Goal: Check status: Verify the current state of an ongoing process or item

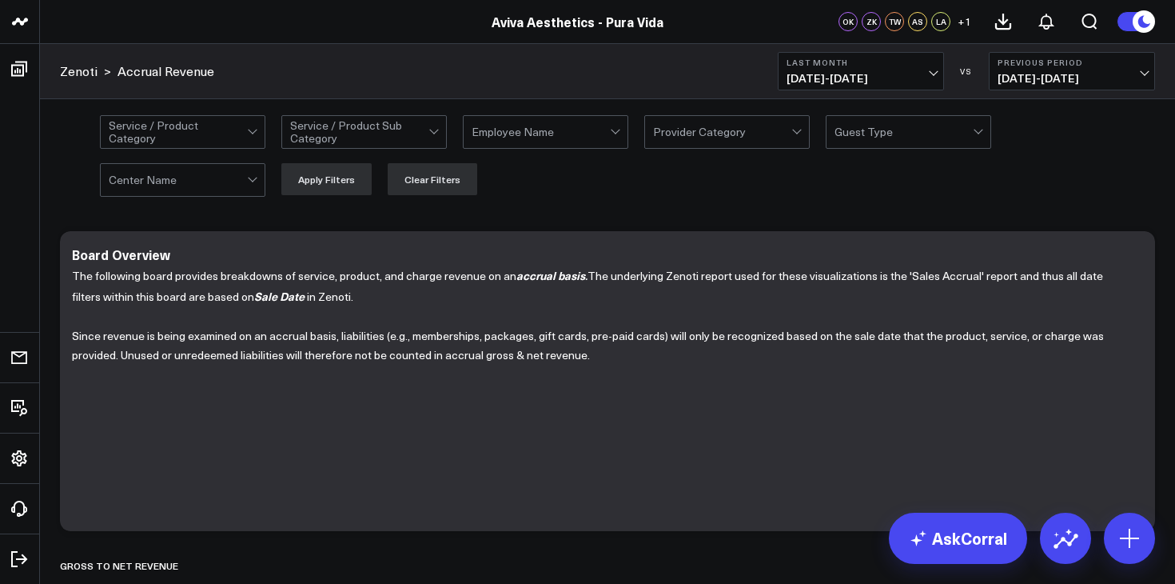
click at [1139, 23] on icon at bounding box center [1145, 21] width 12 height 12
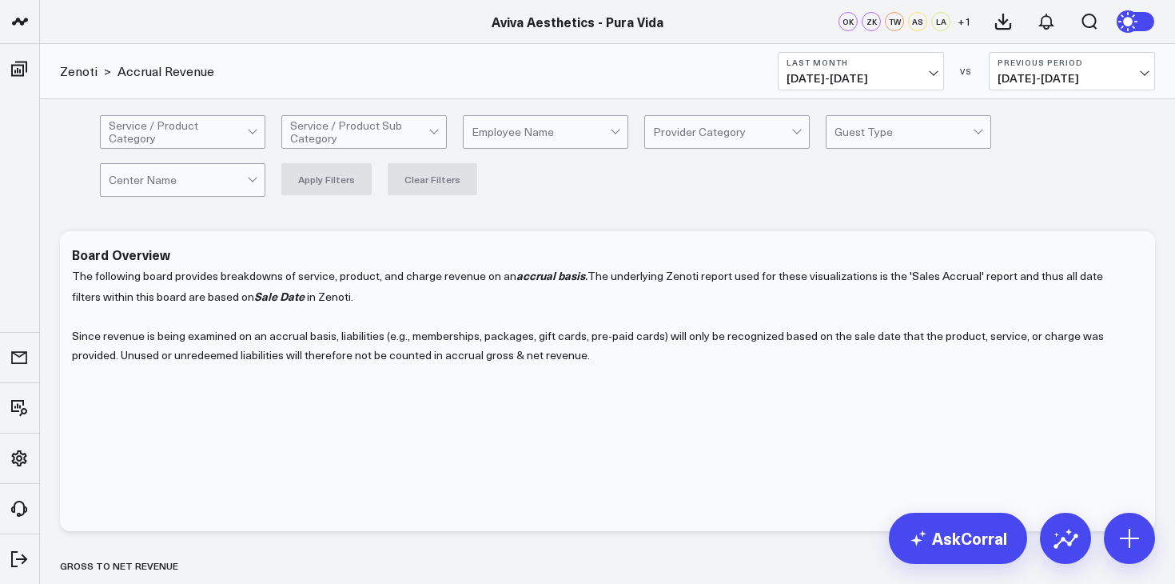
click at [1139, 23] on circle at bounding box center [1130, 21] width 22 height 22
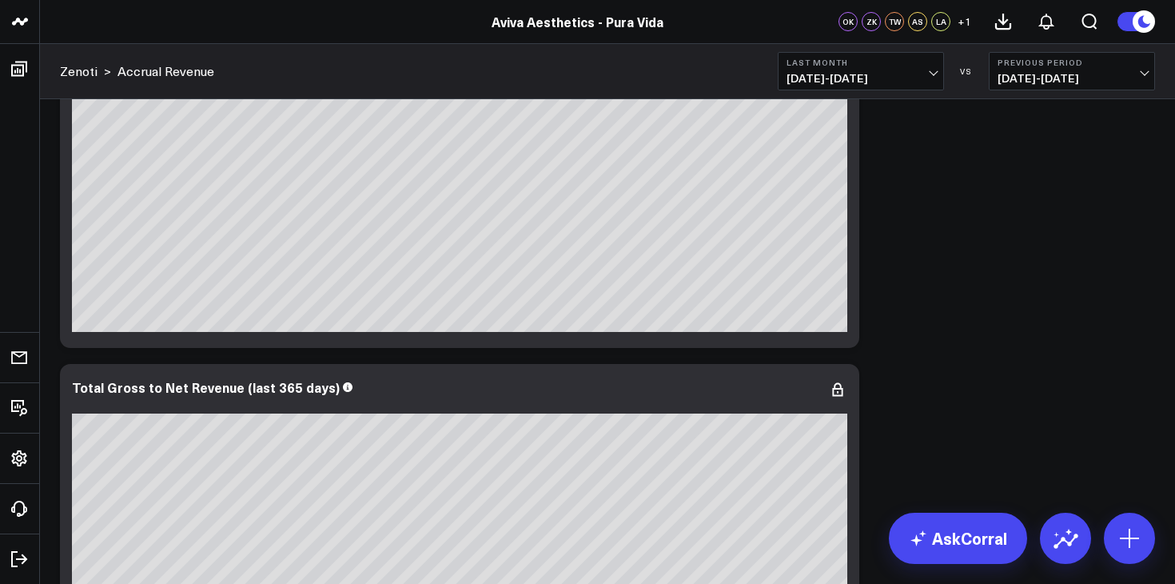
scroll to position [548, 0]
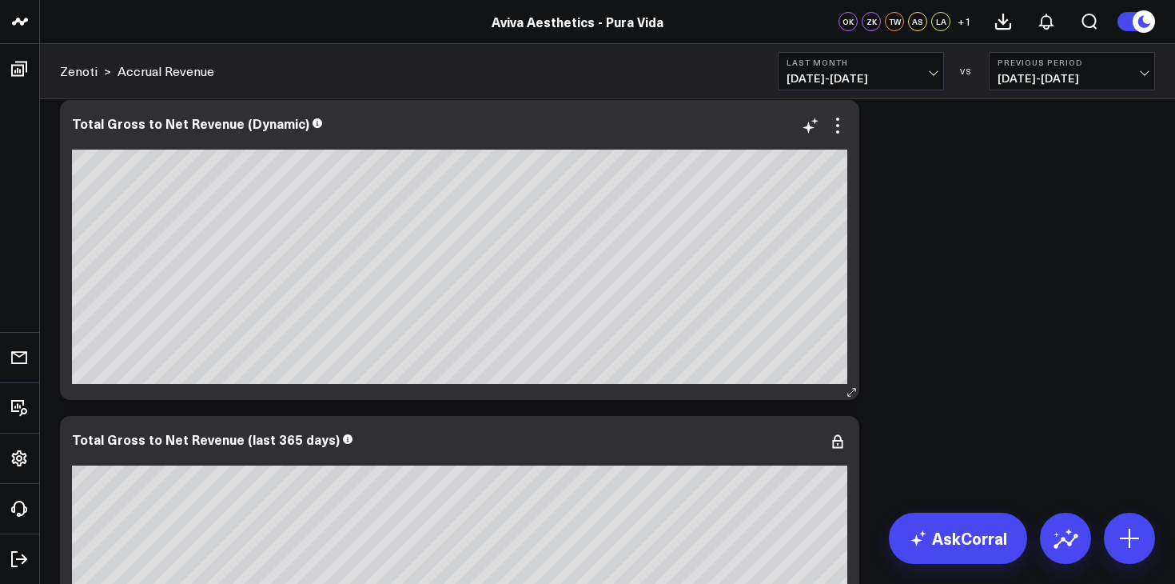
scroll to position [490, 0]
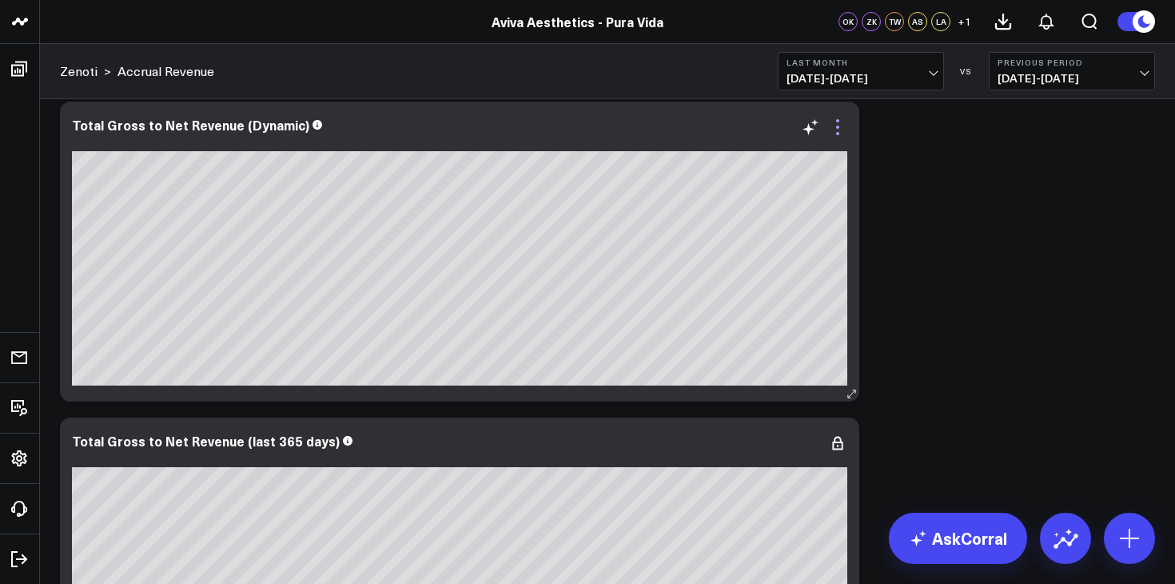
click at [840, 131] on icon at bounding box center [837, 127] width 19 height 19
click at [934, 73] on span "[DATE] - [DATE]" at bounding box center [861, 78] width 149 height 13
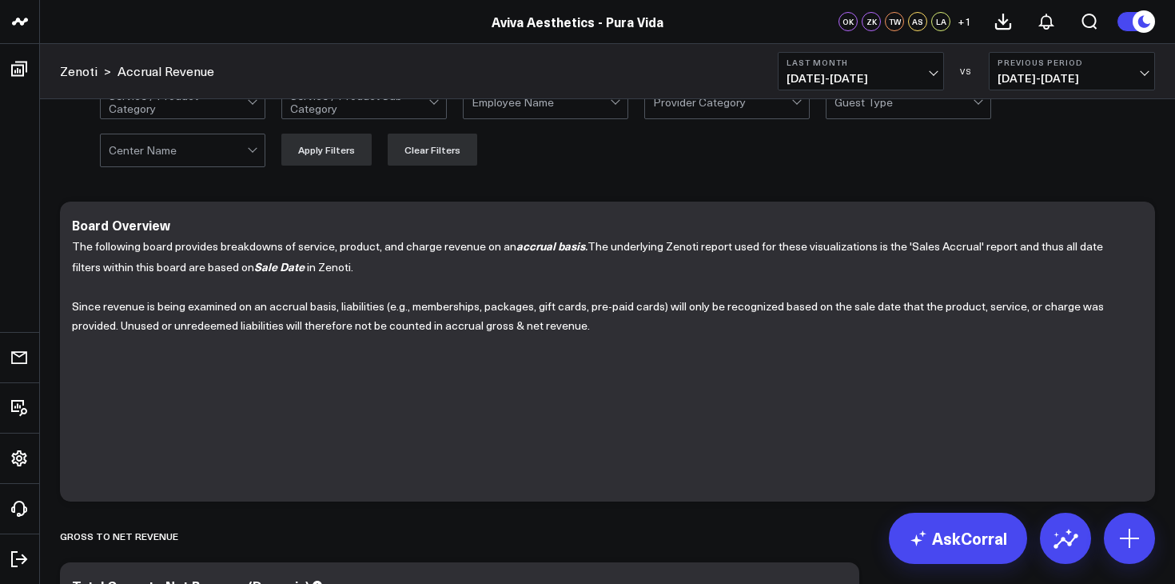
scroll to position [22, 0]
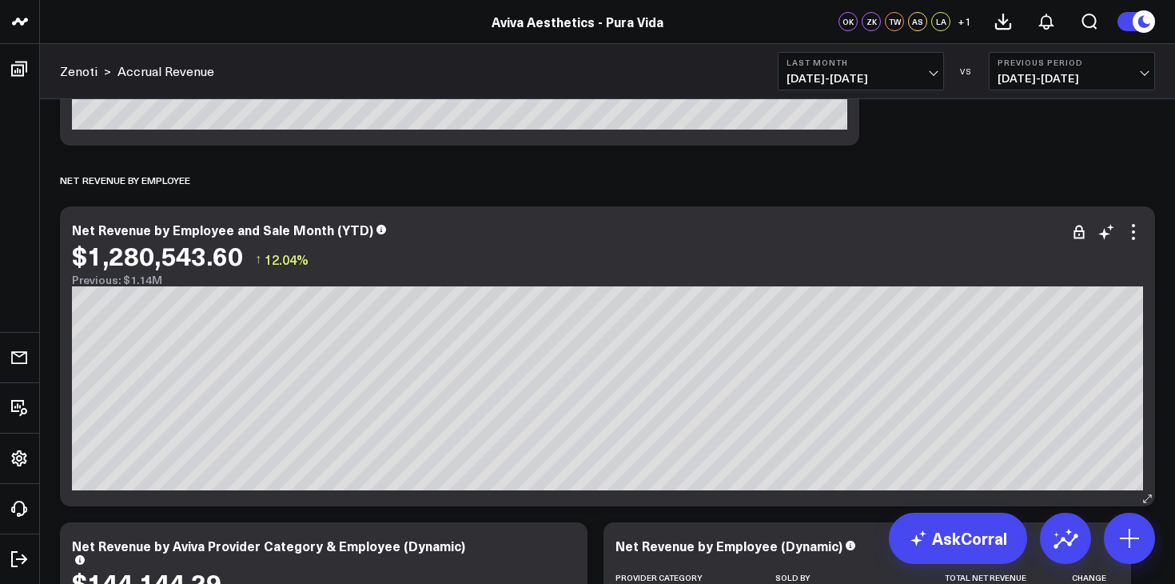
scroll to position [1081, 0]
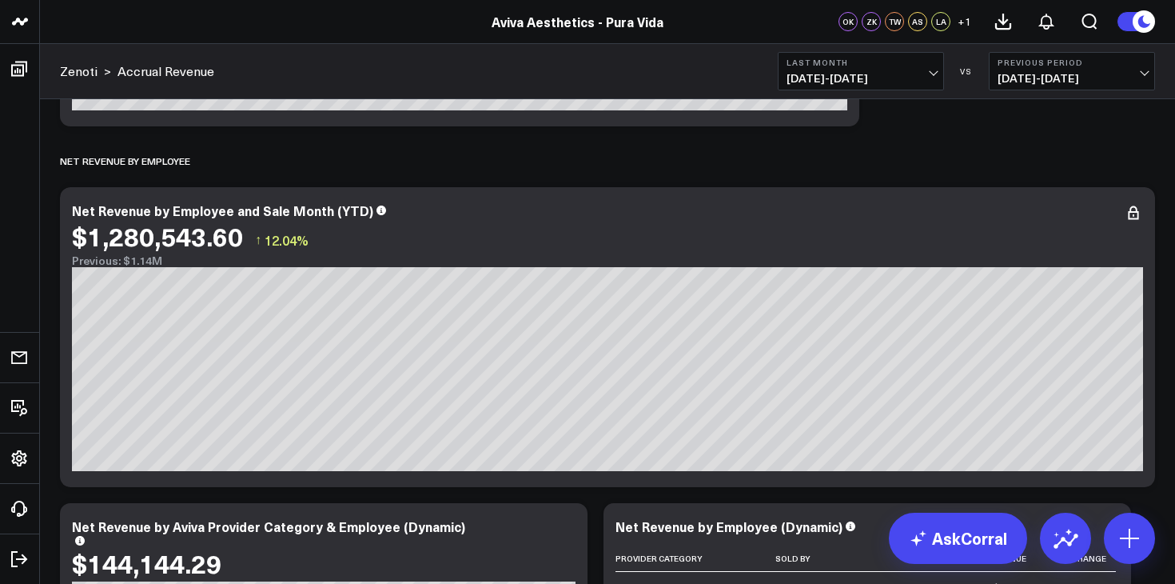
click at [936, 74] on button "Last Month [DATE] - [DATE]" at bounding box center [861, 71] width 166 height 38
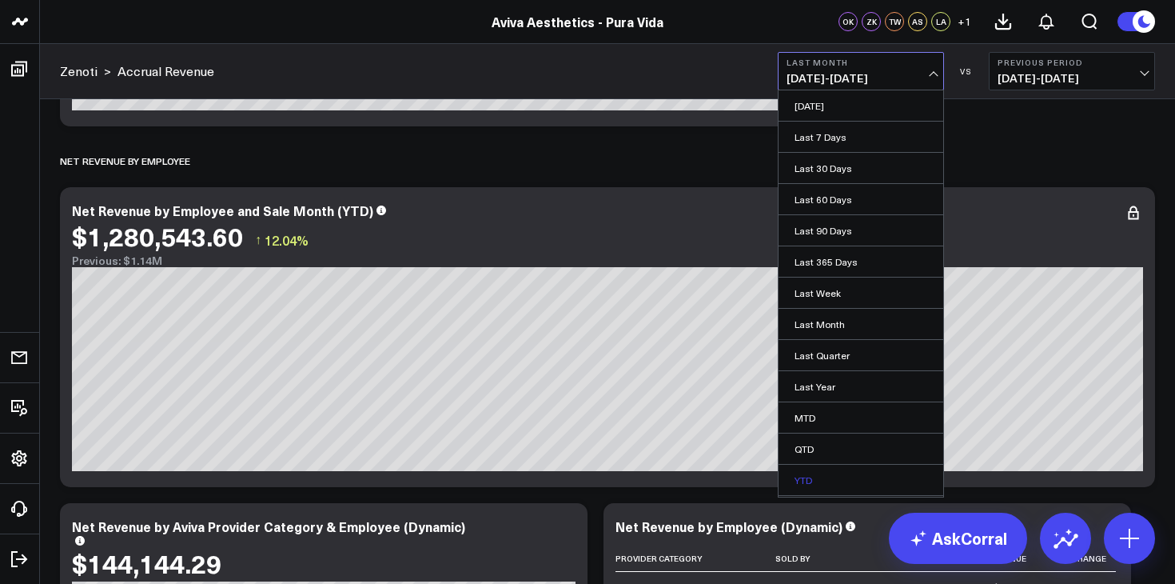
click at [804, 477] on link "YTD" at bounding box center [861, 480] width 165 height 30
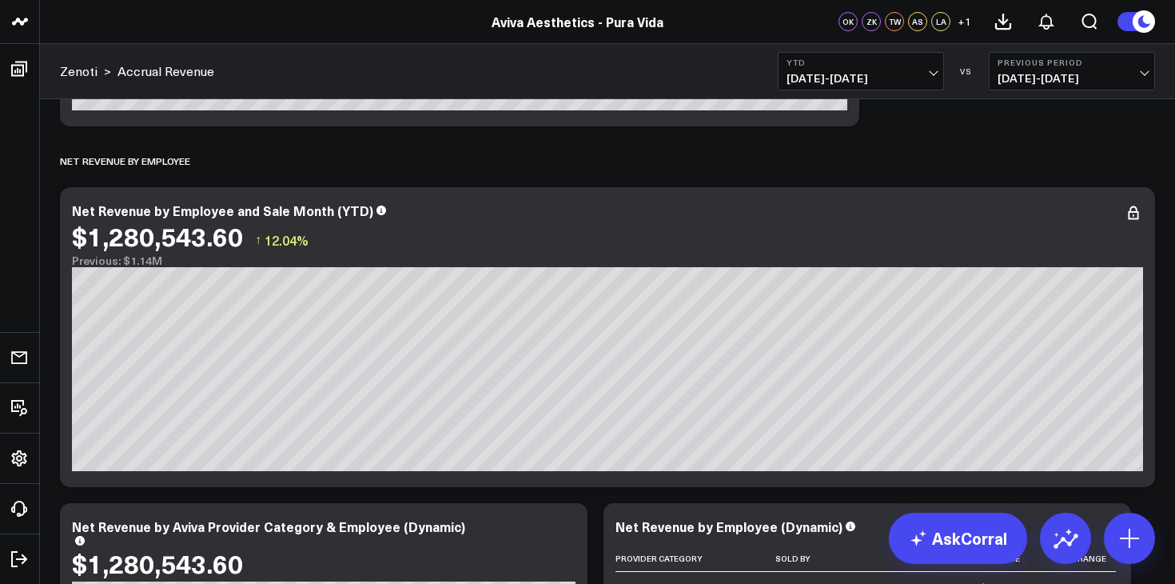
click at [1139, 69] on button "Previous Period 03/29/24 - 12/31/24" at bounding box center [1072, 71] width 166 height 38
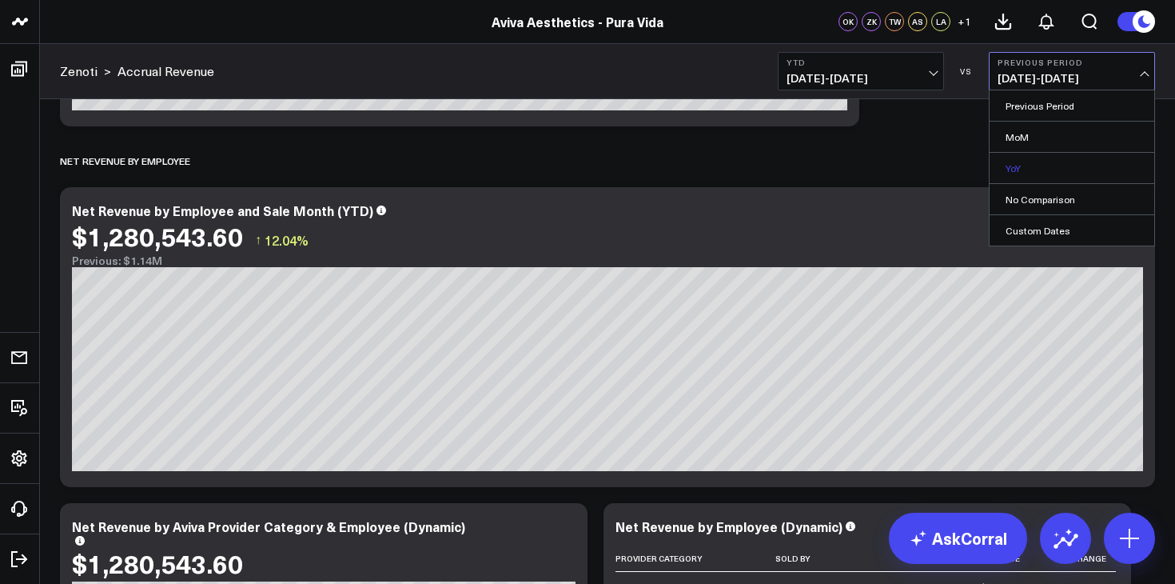
click at [1041, 162] on link "YoY" at bounding box center [1072, 168] width 165 height 30
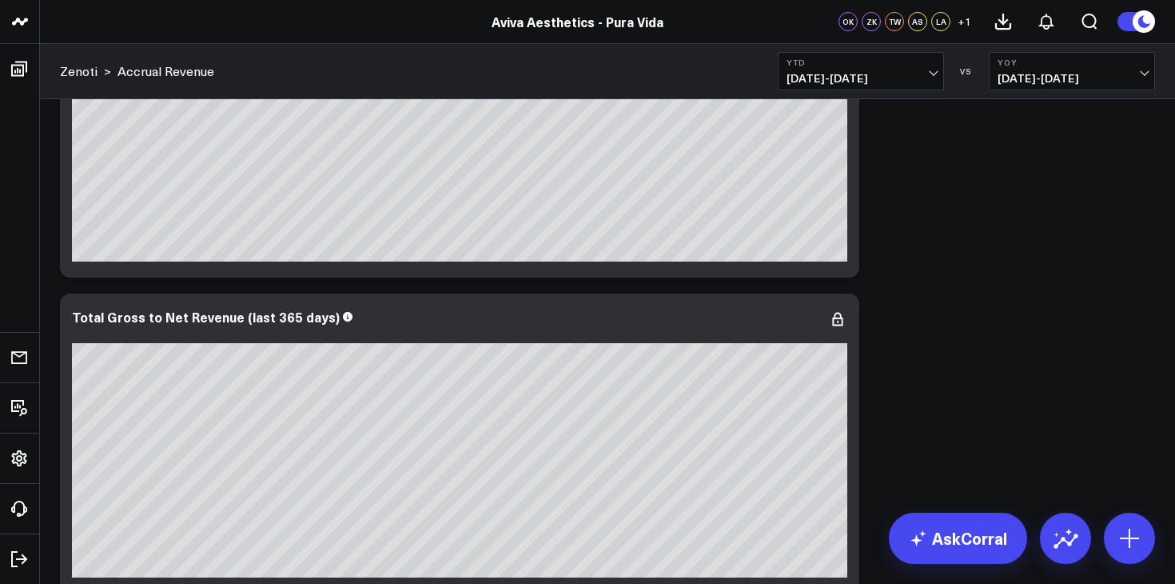
scroll to position [616, 0]
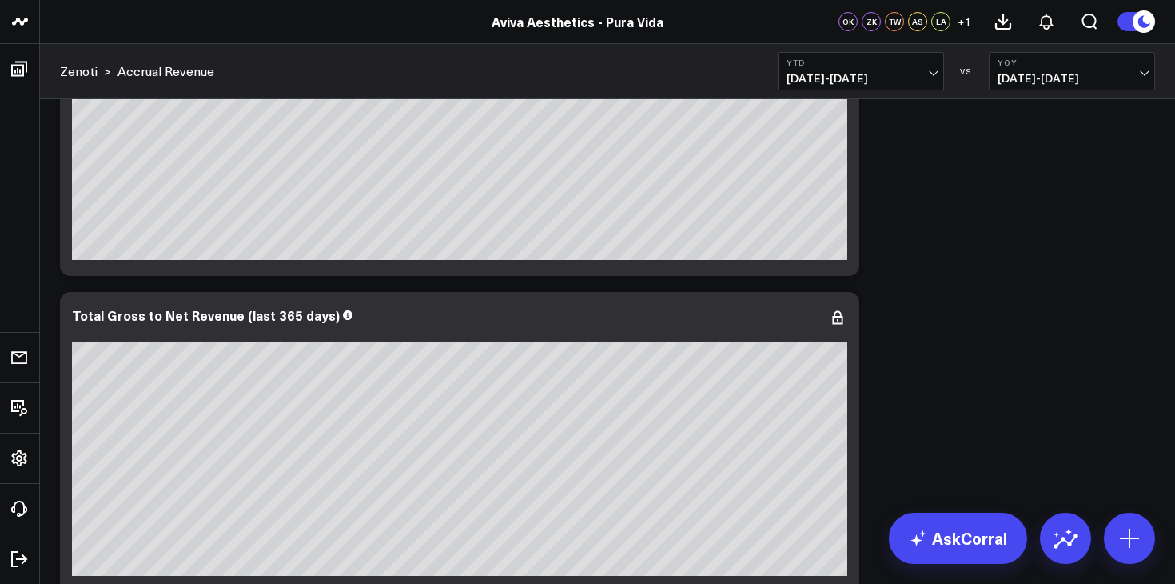
click at [940, 73] on button "YTD 01/01/25 - 10/05/25" at bounding box center [861, 71] width 166 height 38
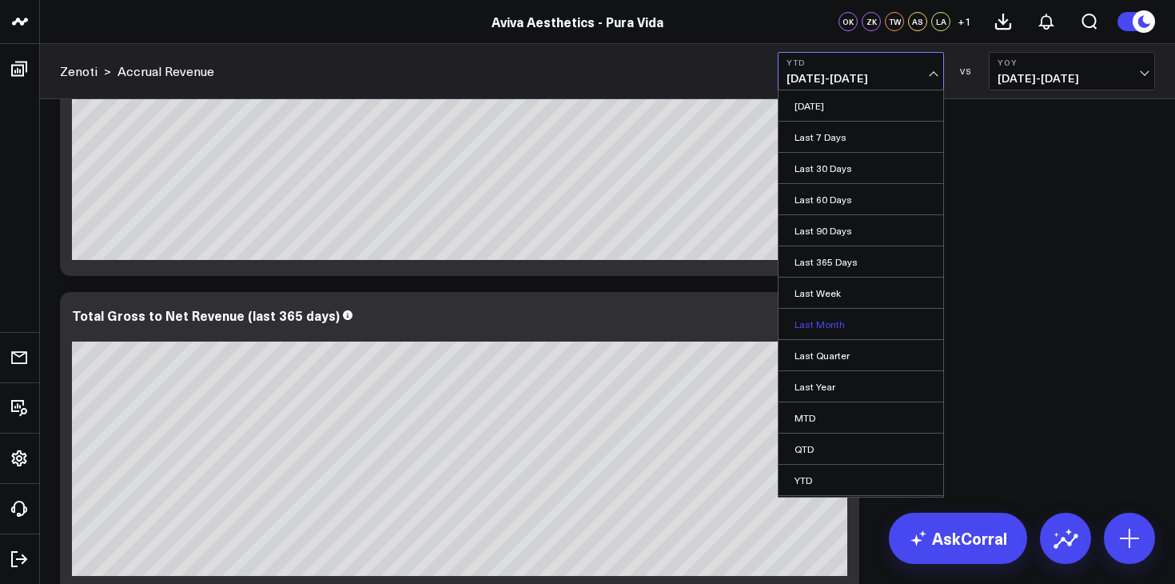
click at [852, 323] on link "Last Month" at bounding box center [861, 324] width 165 height 30
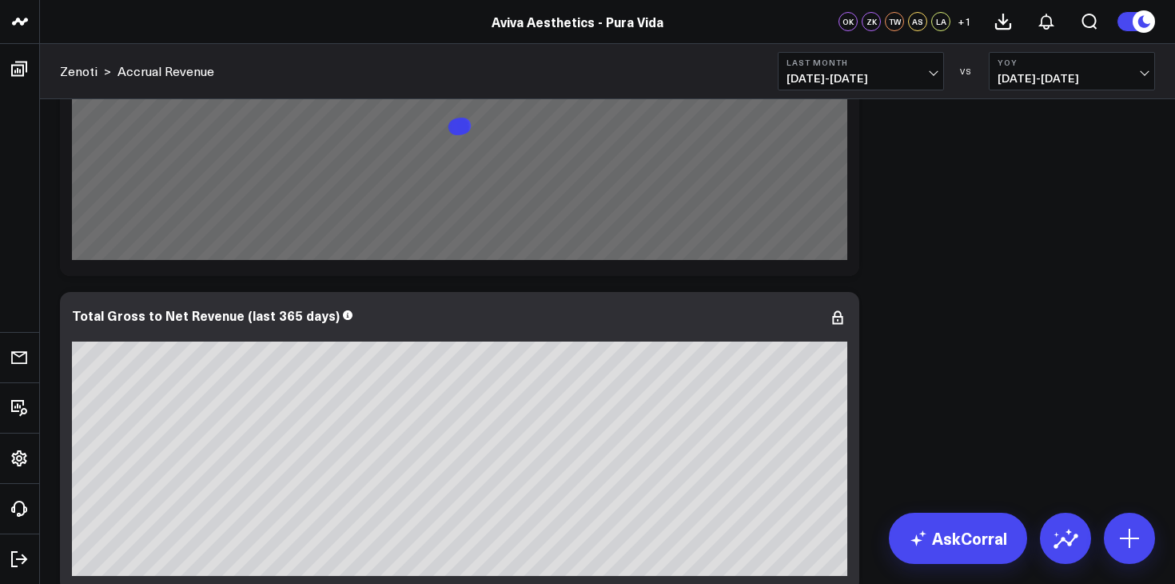
click at [1143, 73] on span "01/01/24 - 10/05/24" at bounding box center [1072, 78] width 149 height 13
click at [1092, 135] on link "MoM" at bounding box center [1072, 137] width 165 height 30
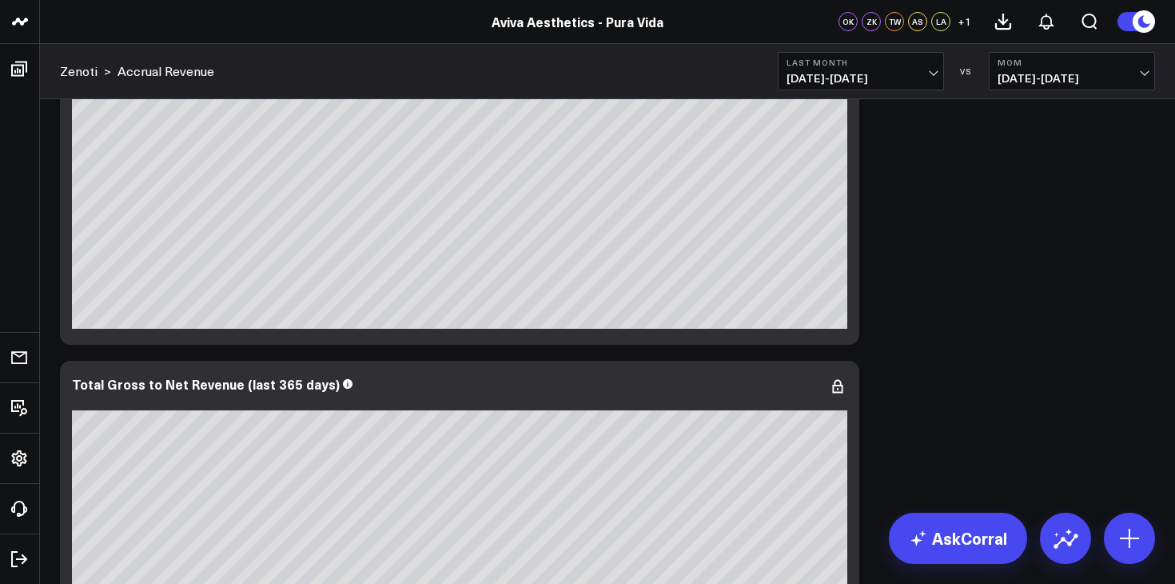
scroll to position [544, 0]
